Goal: Check status: Check status

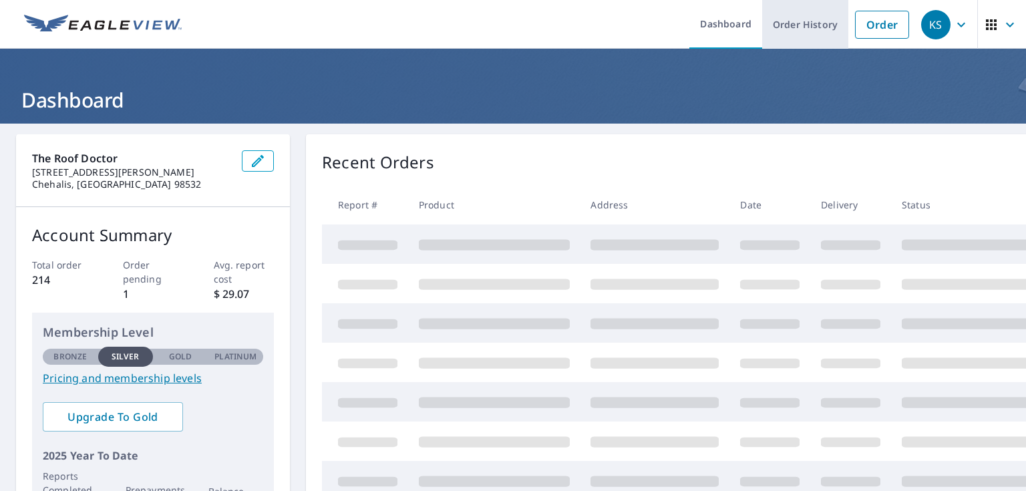
click at [781, 18] on link "Order History" at bounding box center [805, 24] width 86 height 49
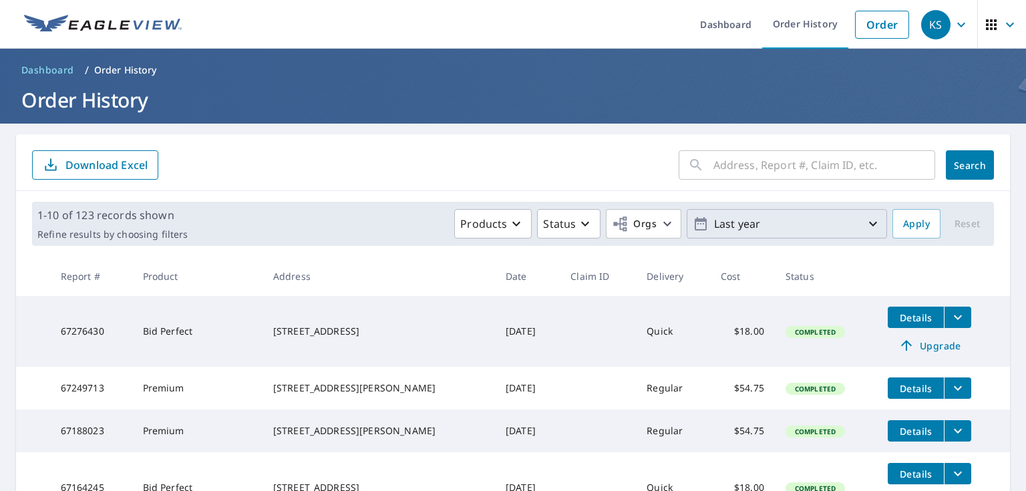
click at [802, 216] on p "Last year" at bounding box center [787, 223] width 156 height 23
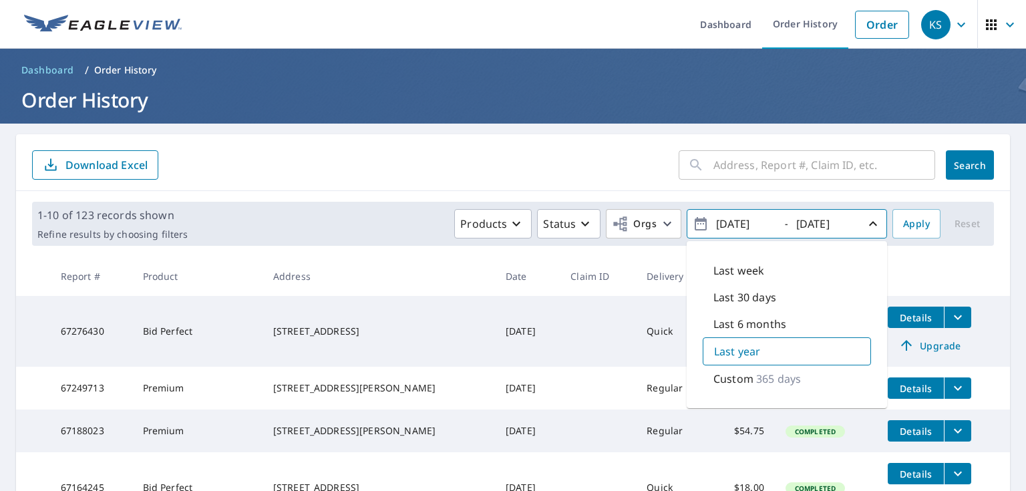
click at [761, 375] on p "365 days" at bounding box center [778, 379] width 45 height 16
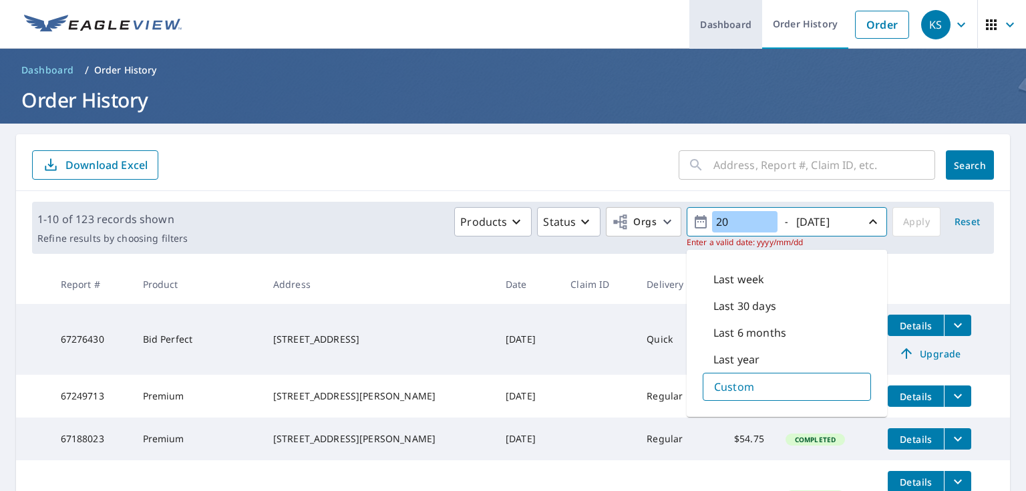
type input "2"
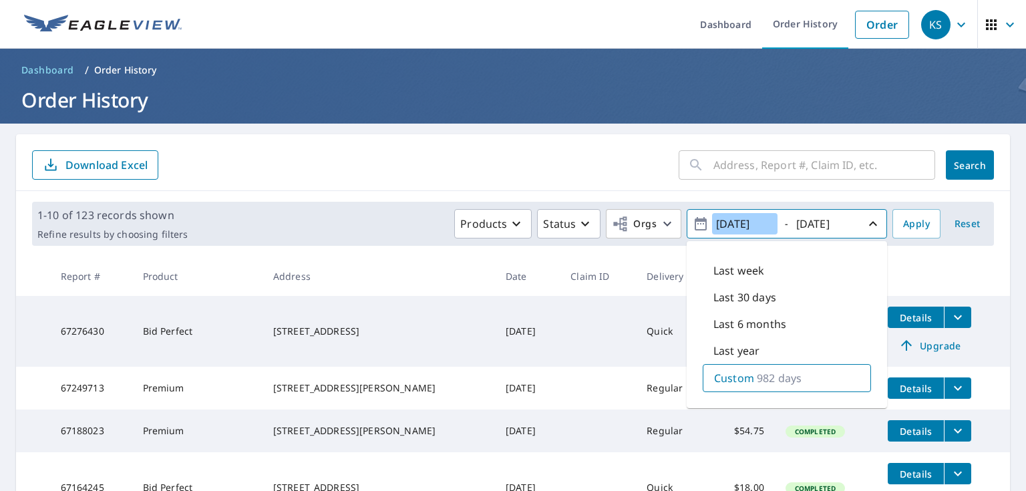
type input "[DATE]"
click at [831, 222] on input "[DATE]" at bounding box center [824, 223] width 65 height 21
click at [839, 222] on input "[DATE]" at bounding box center [824, 223] width 65 height 21
click at [831, 223] on input "[DATE]" at bounding box center [824, 223] width 65 height 21
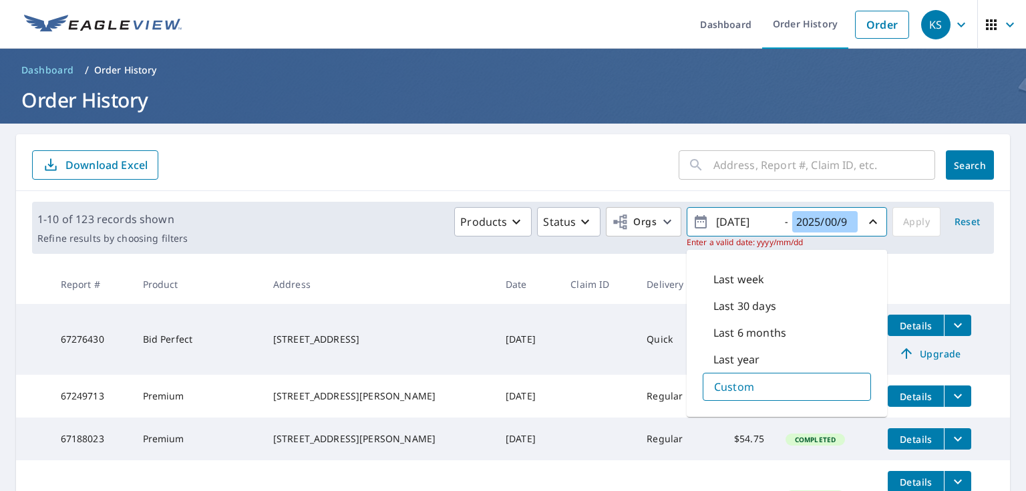
click at [844, 219] on input "2025/00/9" at bounding box center [824, 221] width 65 height 21
drag, startPoint x: 844, startPoint y: 219, endPoint x: 791, endPoint y: 227, distance: 54.0
click at [792, 227] on input "2025/00/9" at bounding box center [824, 221] width 65 height 21
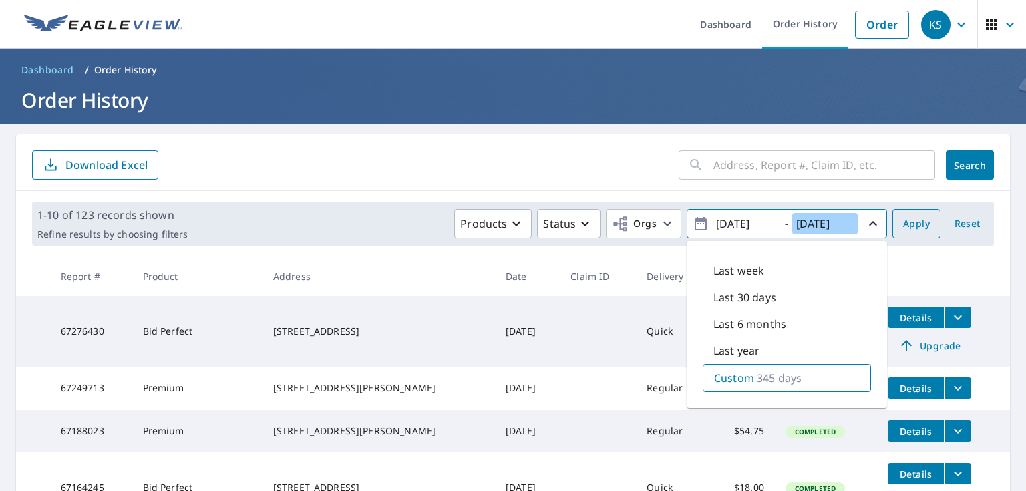
type input "[DATE]"
click at [912, 224] on span "Apply" at bounding box center [916, 224] width 27 height 17
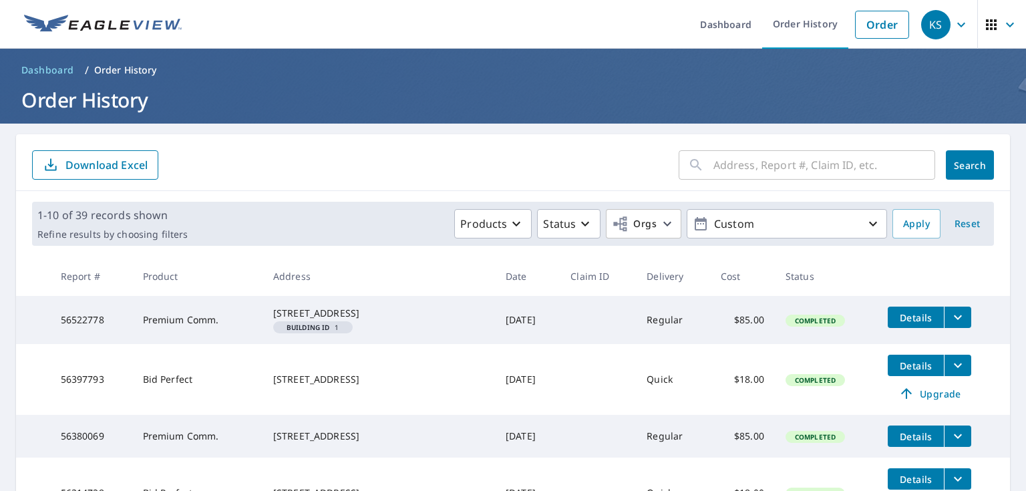
click at [732, 168] on input "text" at bounding box center [824, 164] width 222 height 37
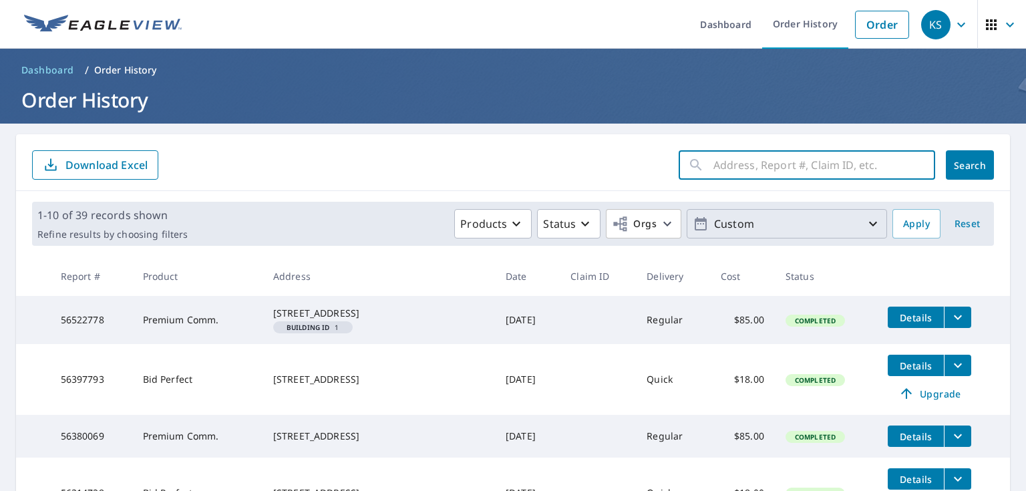
click at [740, 227] on p "Custom" at bounding box center [787, 223] width 156 height 23
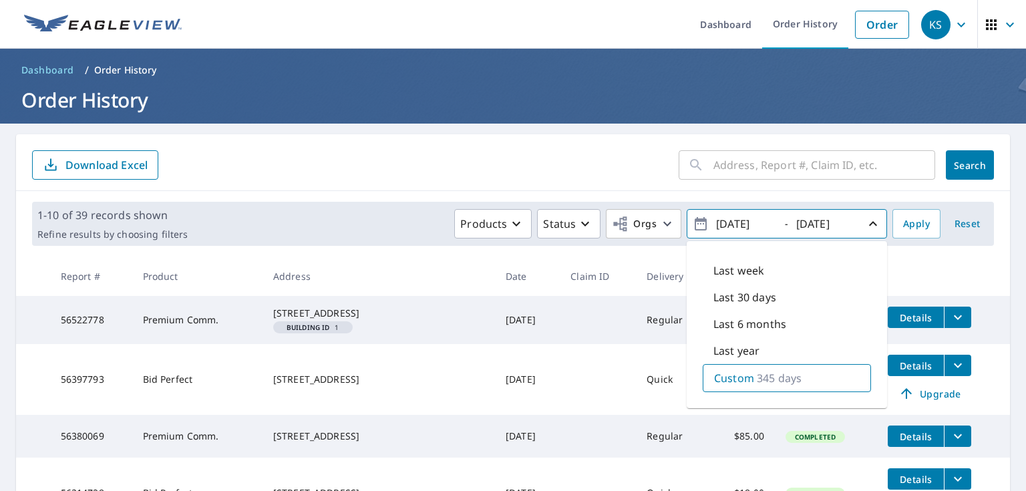
click at [749, 223] on input "[DATE]" at bounding box center [744, 223] width 65 height 21
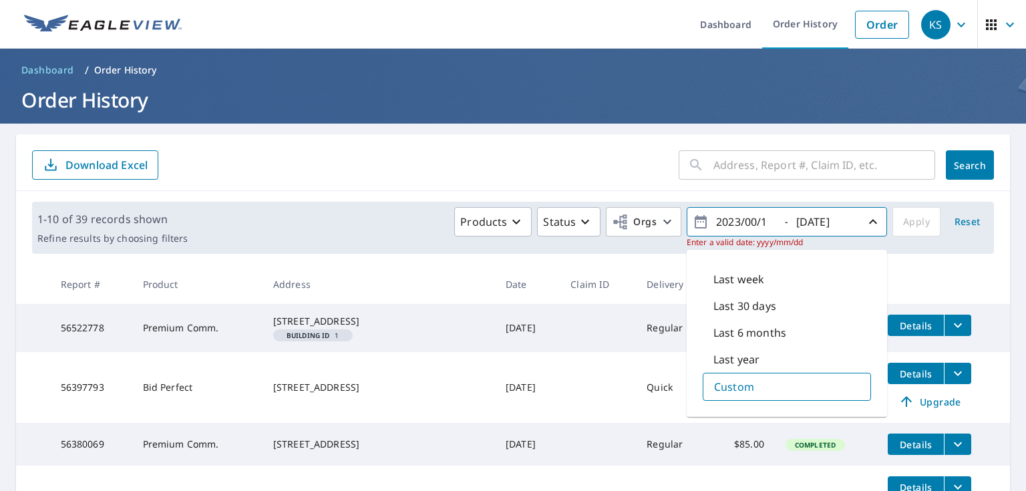
type input "[DATE]"
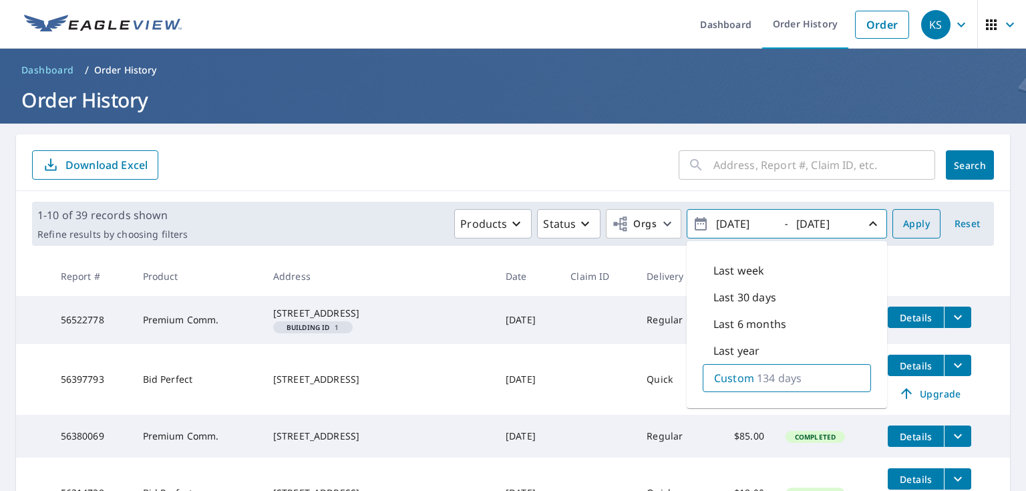
click at [903, 224] on span "Apply" at bounding box center [916, 224] width 27 height 17
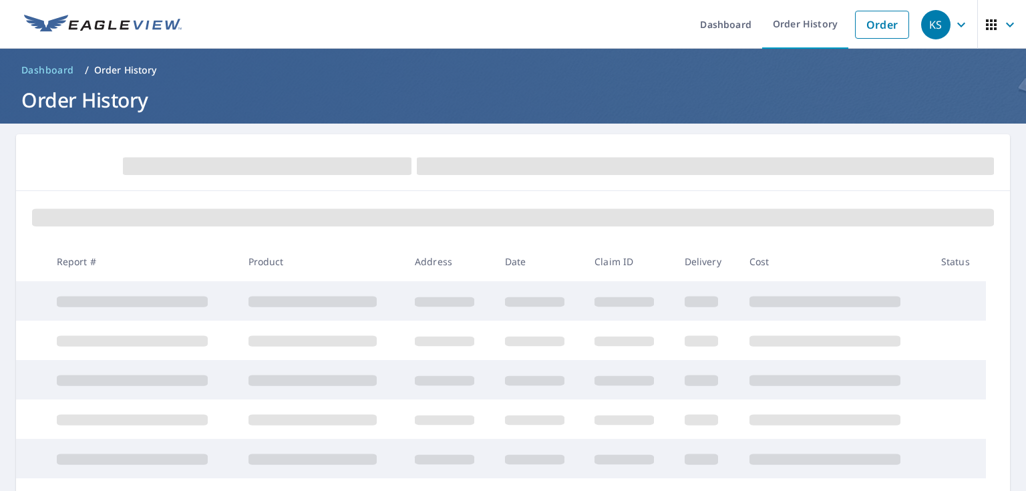
click at [574, 266] on th "Date" at bounding box center [539, 261] width 90 height 39
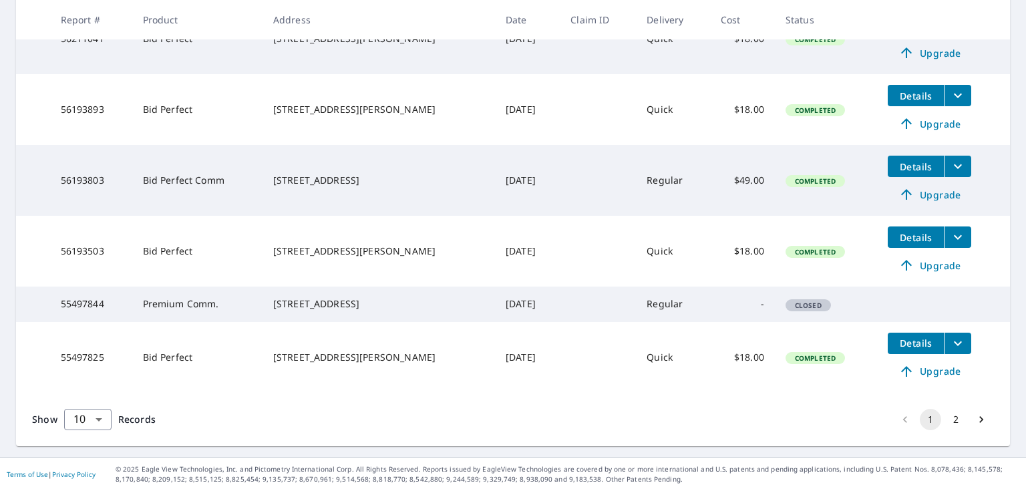
scroll to position [556, 0]
click at [952, 409] on li "2" at bounding box center [955, 419] width 25 height 21
click at [953, 421] on button "2" at bounding box center [955, 419] width 21 height 21
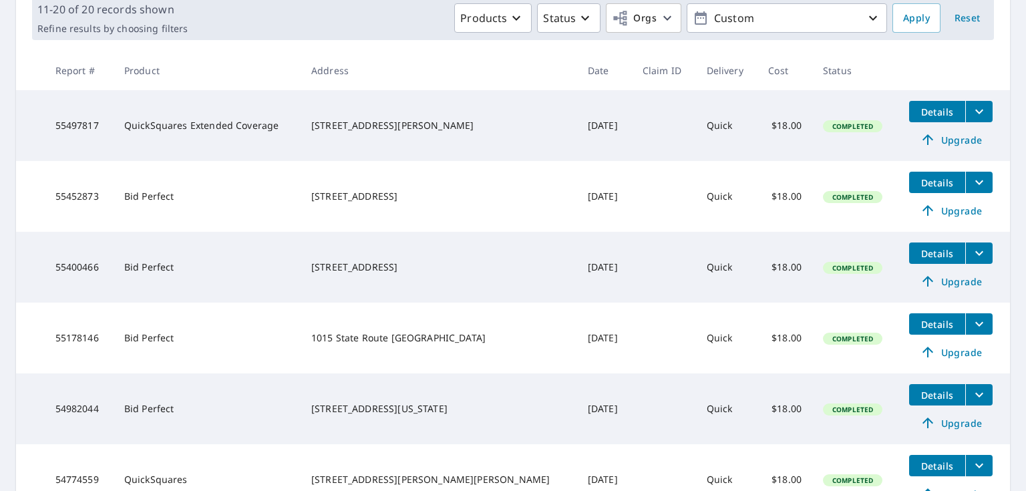
scroll to position [214, 0]
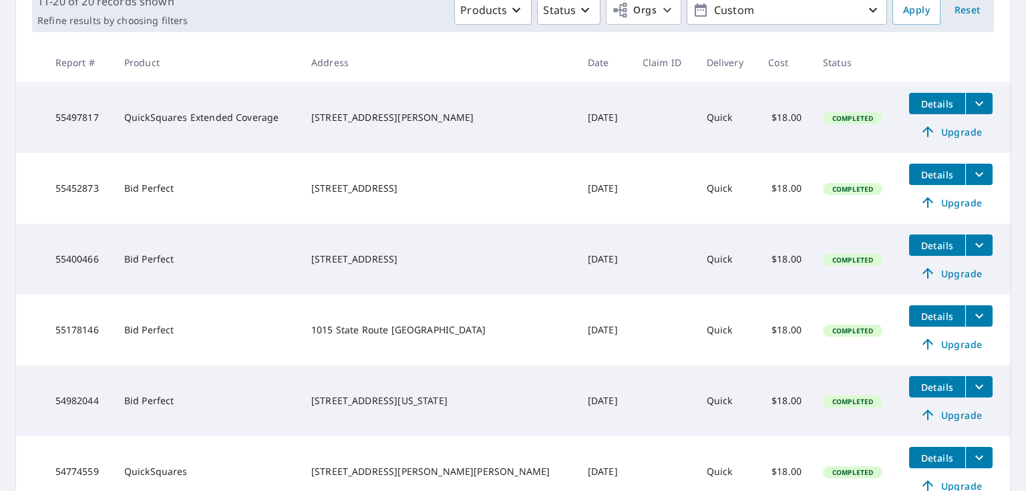
click at [971, 178] on icon "filesDropdownBtn-55452873" at bounding box center [979, 174] width 16 height 16
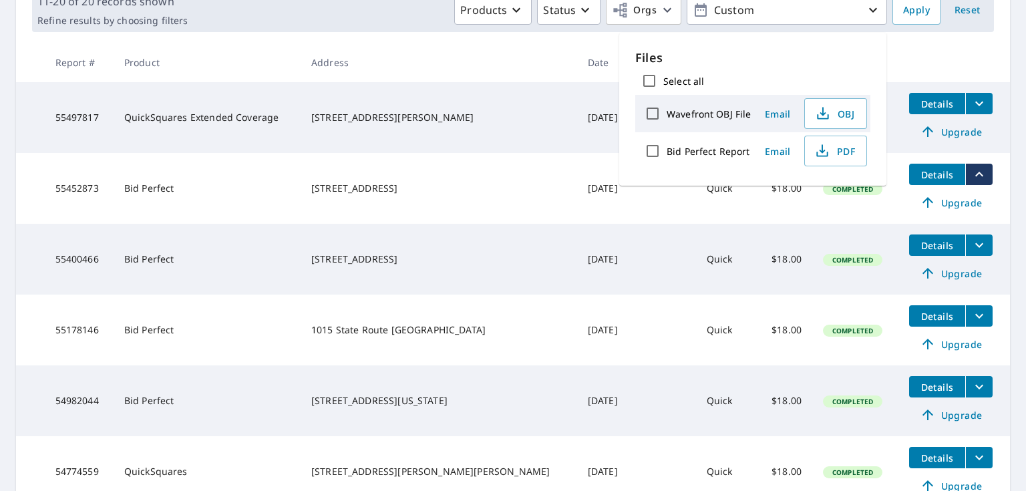
click at [868, 261] on td "Completed" at bounding box center [855, 259] width 86 height 71
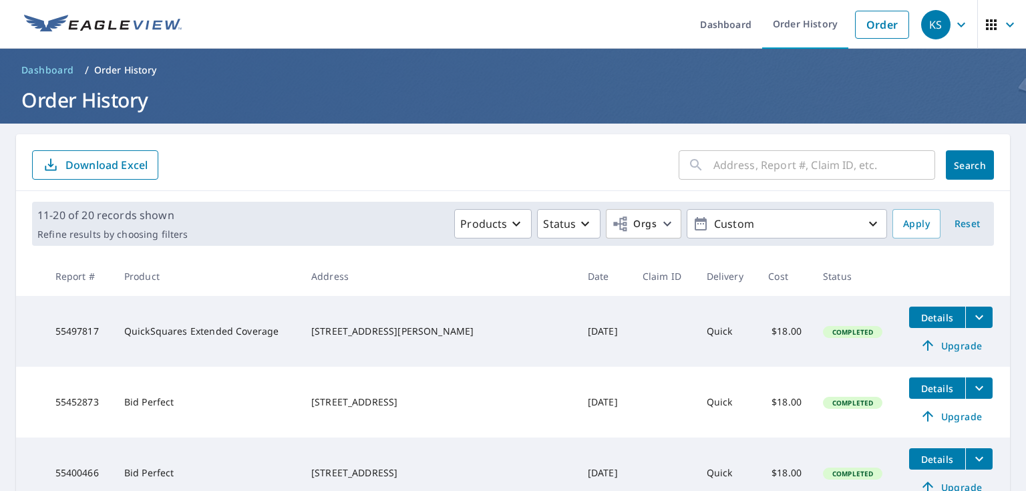
scroll to position [0, 0]
click at [726, 220] on p "Custom" at bounding box center [787, 223] width 156 height 23
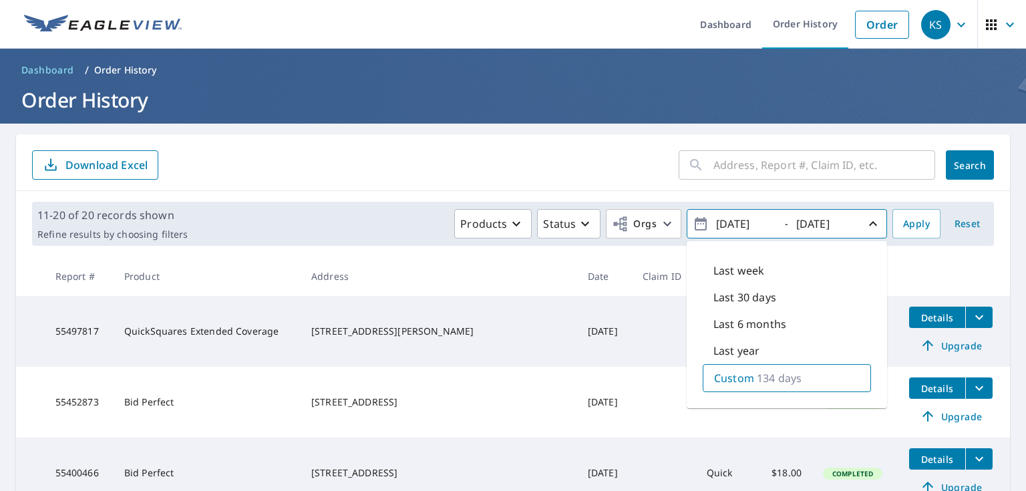
click at [959, 300] on td "Details Upgrade" at bounding box center [954, 331] width 112 height 71
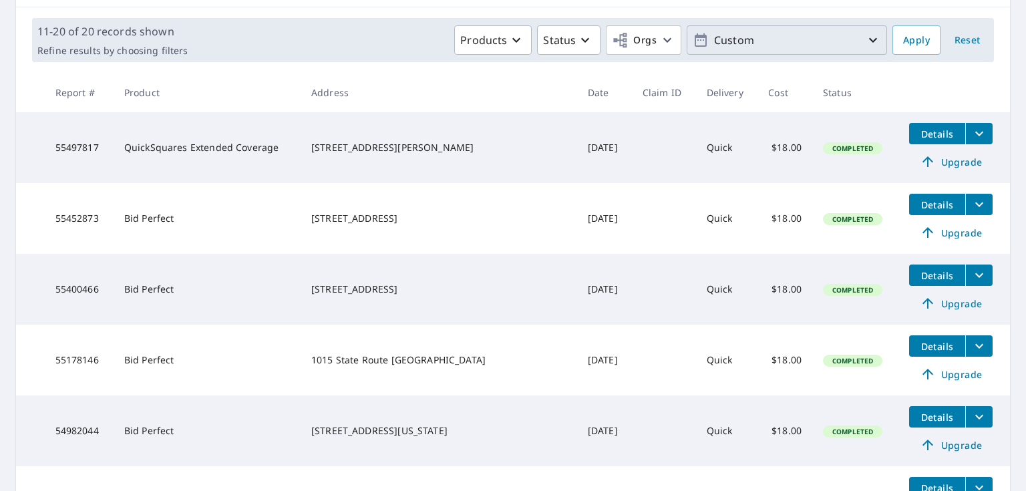
scroll to position [183, 0]
